Goal: Navigation & Orientation: Find specific page/section

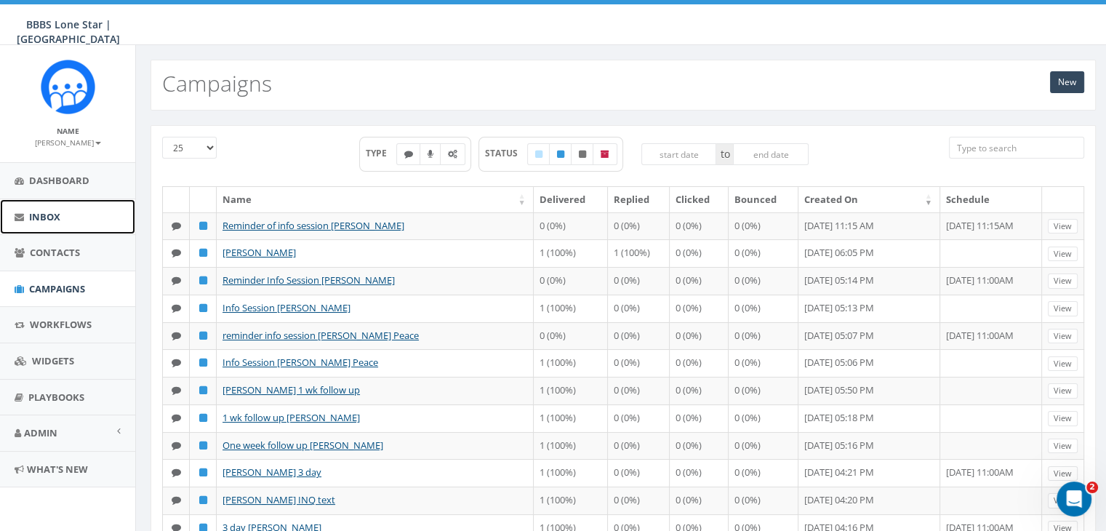
click at [61, 210] on link "Inbox" at bounding box center [67, 217] width 135 height 36
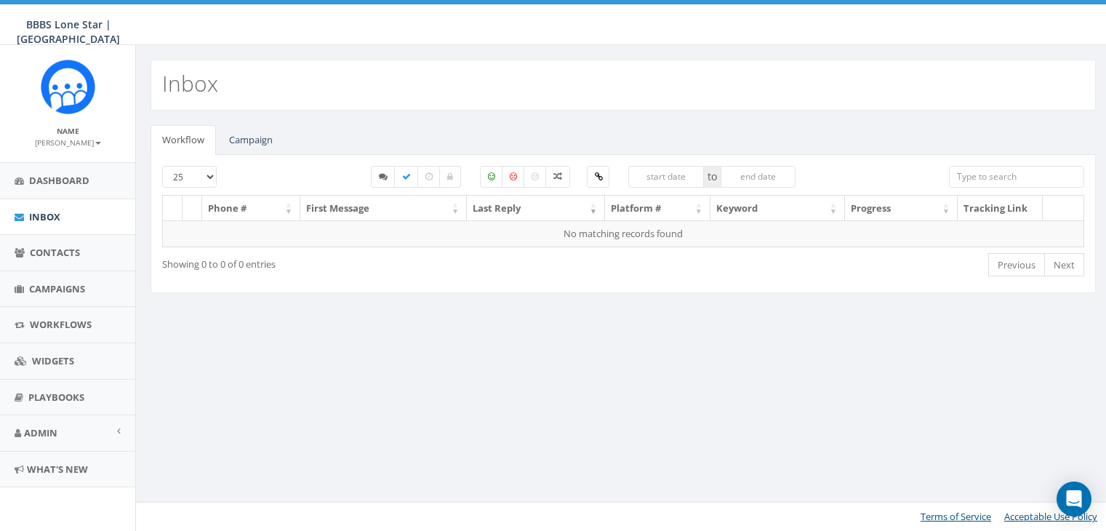
select select
click at [243, 135] on link "Campaign" at bounding box center [250, 140] width 67 height 30
